Goal: Transaction & Acquisition: Purchase product/service

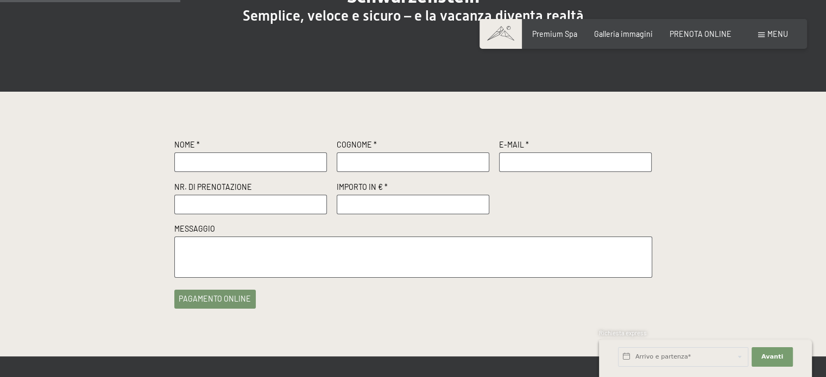
scroll to position [163, 0]
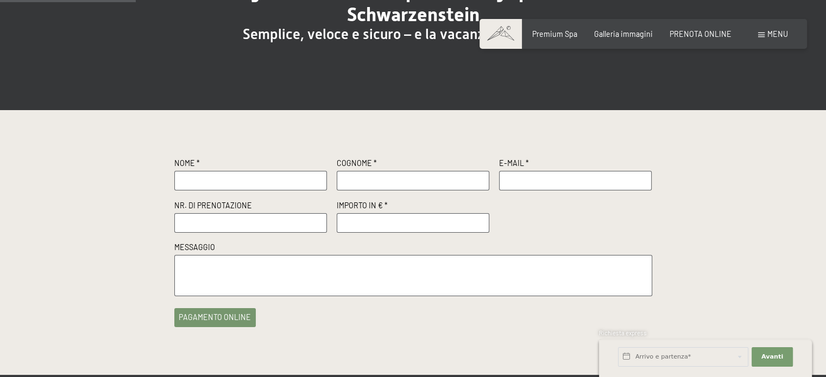
click at [211, 175] on input "text" at bounding box center [250, 181] width 153 height 20
type input "ILENIA"
type input "COLABRARO"
type input "[EMAIL_ADDRESS][DOMAIN_NAME]"
click at [193, 227] on input "text" at bounding box center [250, 223] width 153 height 20
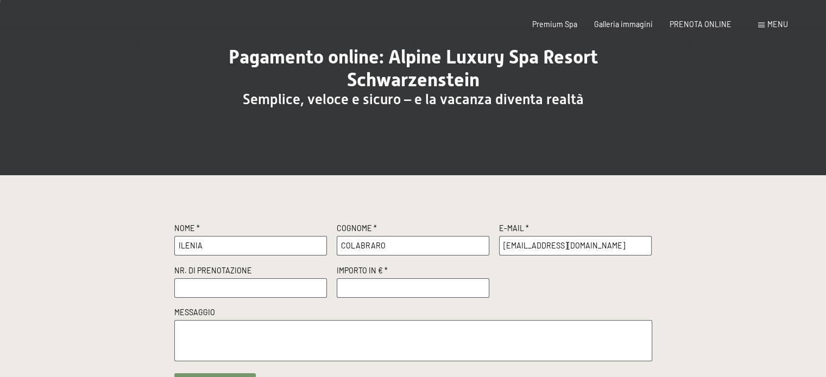
scroll to position [217, 0]
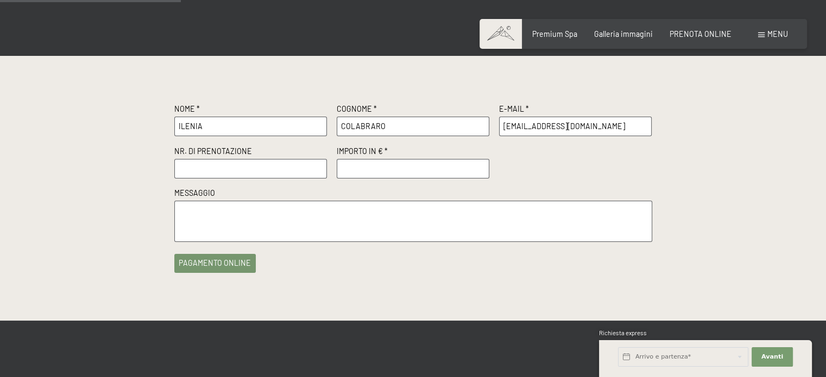
paste input "R68836"
type input "R68836"
click at [383, 169] on input "number" at bounding box center [413, 169] width 153 height 20
type input "500.00"
click at [241, 226] on textarea at bounding box center [413, 221] width 478 height 41
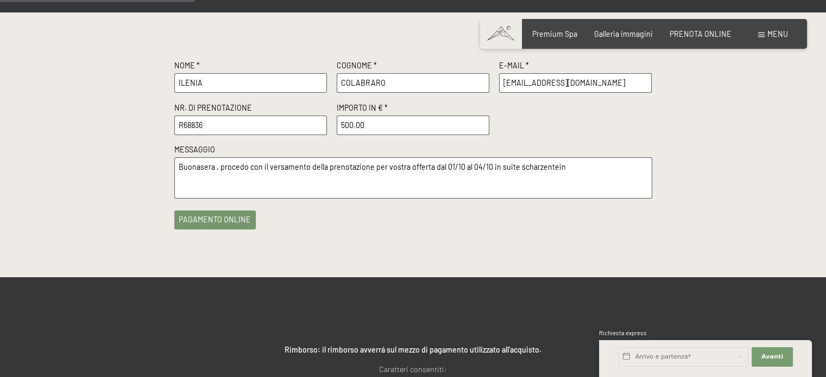
scroll to position [271, 0]
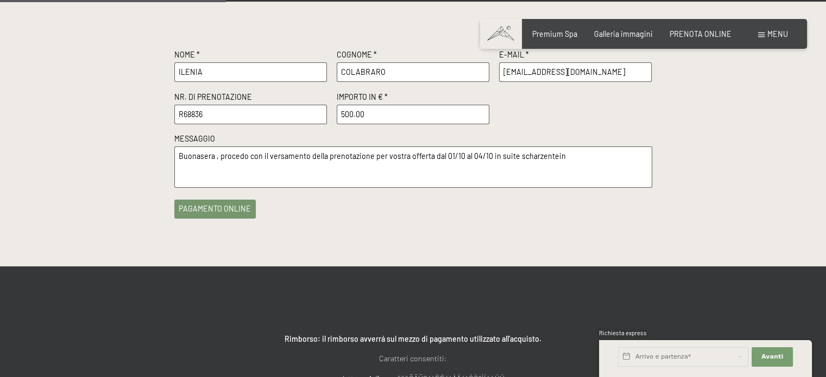
click at [515, 156] on textarea "Buonasera , procedo con il versamento della prenotazione per vostra offerta dal…" at bounding box center [413, 167] width 478 height 41
click at [496, 156] on textarea "Buonasera , procedo con il versamento della prenotazione per vostra offerta dal…" at bounding box center [413, 167] width 478 height 41
click at [565, 157] on textarea "Buonasera , procedo con il versamento della prenotazione per vostra offerta dal…" at bounding box center [413, 167] width 478 height 41
type textarea "Buonasera , procedo con il versamento della prenotazione per vostra offerta dal…"
click at [219, 197] on button "pagamento online" at bounding box center [215, 206] width 82 height 19
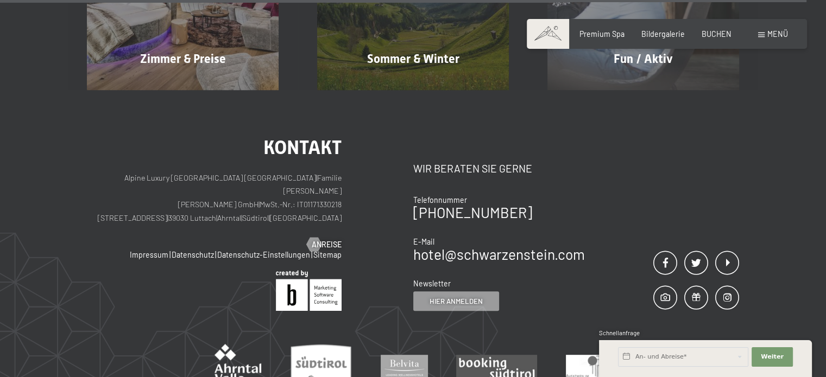
scroll to position [4645, 0]
